Goal: Use online tool/utility: Use online tool/utility

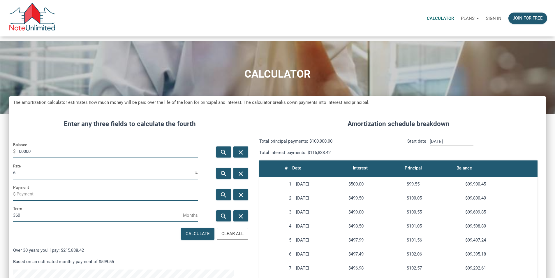
scroll to position [290959, 290786]
drag, startPoint x: 50, startPoint y: 162, endPoint x: 24, endPoint y: 132, distance: 39.3
click at [18, 148] on div "Balance $ 100000" at bounding box center [105, 151] width 193 height 21
type input "6"
click at [41, 158] on input "Balance" at bounding box center [107, 151] width 181 height 13
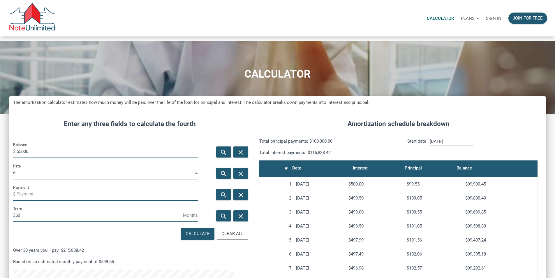
type input "55000"
drag, startPoint x: 45, startPoint y: 186, endPoint x: 14, endPoint y: 186, distance: 30.9
click at [13, 186] on div "CALCULATOR The amortization calculator estimates how much money will be paid ov…" at bounding box center [277, 229] width 555 height 376
type input "15"
drag, startPoint x: 24, startPoint y: 239, endPoint x: 13, endPoint y: 237, distance: 11.5
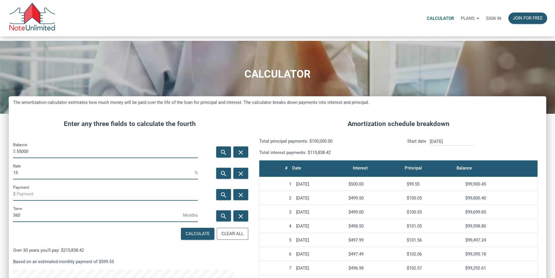
click at [13, 237] on div "CALCULATOR The amortization calculator estimates how much money will be paid ov…" at bounding box center [277, 229] width 555 height 376
type input "60"
click at [220, 198] on icon "search" at bounding box center [223, 194] width 7 height 7
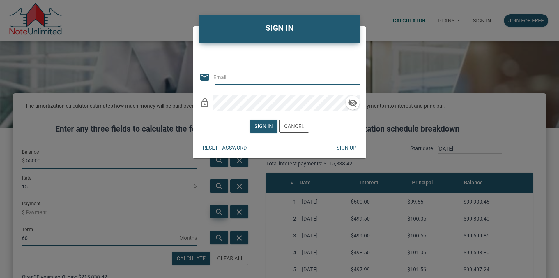
type input "[EMAIL_ADDRESS][DOMAIN_NAME]"
click at [263, 127] on div "Sign in" at bounding box center [264, 126] width 18 height 8
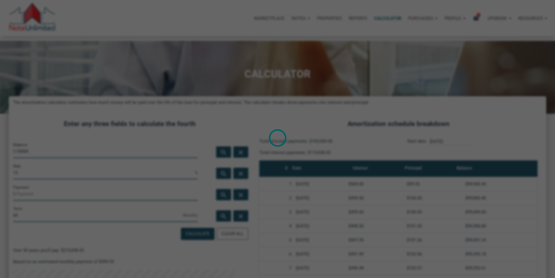
scroll to position [290959, 290786]
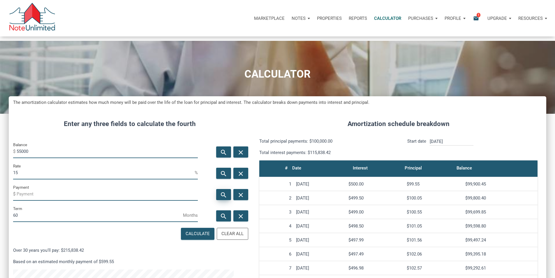
click at [220, 198] on icon "search" at bounding box center [223, 194] width 7 height 7
type input "-1308.45"
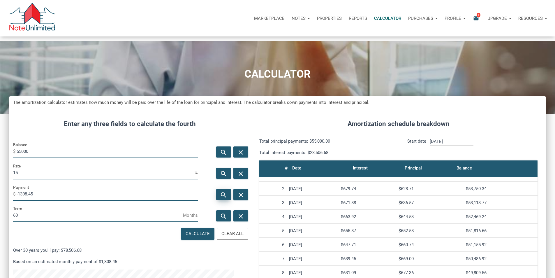
scroll to position [0, 0]
